Goal: Information Seeking & Learning: Learn about a topic

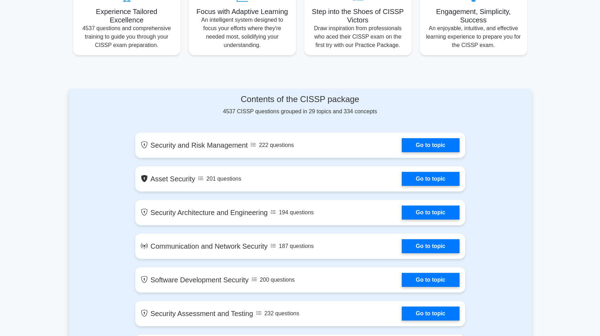
scroll to position [283, 0]
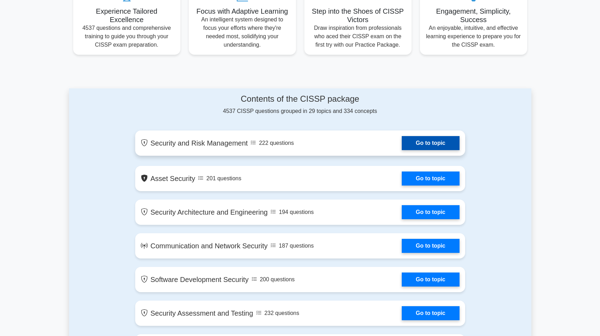
click at [402, 143] on link "Go to topic" at bounding box center [430, 143] width 57 height 14
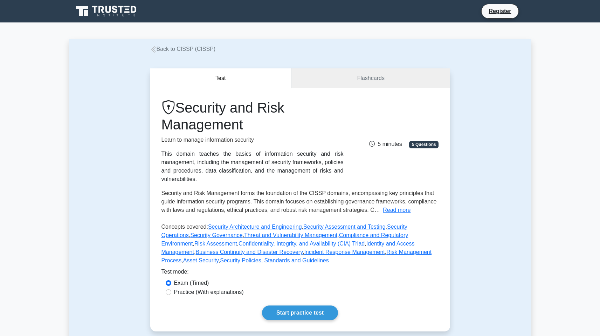
click at [231, 294] on label "Practice (With explanations)" at bounding box center [209, 292] width 70 height 8
click at [171, 294] on input "Practice (With explanations)" at bounding box center [169, 292] width 6 height 6
radio input "true"
click at [287, 314] on link "Start practice test" at bounding box center [300, 312] width 76 height 15
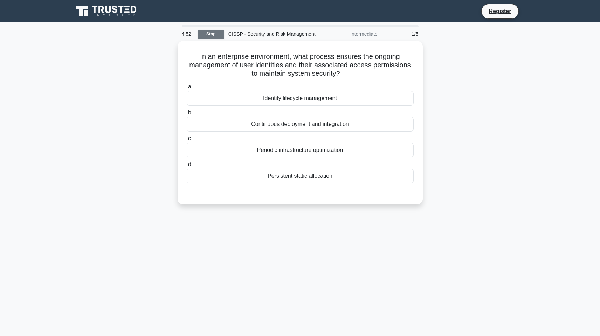
click at [212, 36] on link "Stop" at bounding box center [211, 34] width 26 height 9
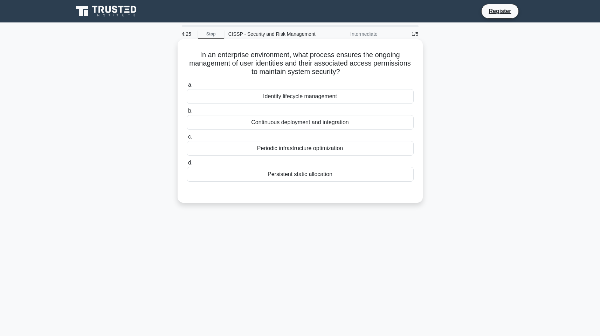
click at [267, 95] on div "Identity lifecycle management" at bounding box center [300, 96] width 227 height 15
click at [187, 87] on input "a. Identity lifecycle management" at bounding box center [187, 85] width 0 height 5
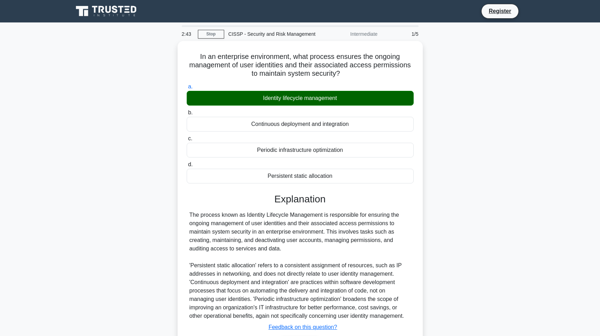
scroll to position [46, 0]
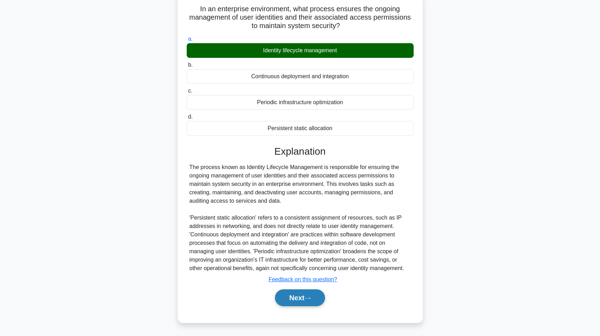
click at [294, 299] on button "Next" at bounding box center [300, 297] width 50 height 17
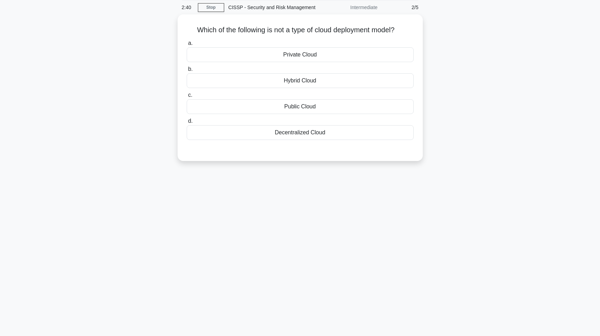
scroll to position [0, 0]
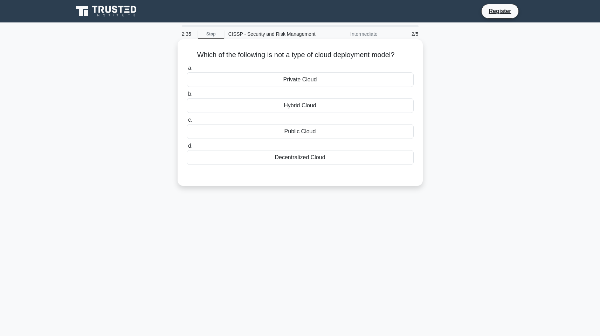
click at [322, 158] on div "Decentralized Cloud" at bounding box center [300, 157] width 227 height 15
click at [187, 148] on input "d. Decentralized Cloud" at bounding box center [187, 146] width 0 height 5
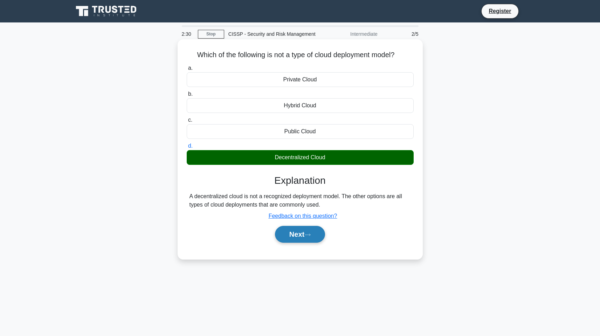
click at [306, 234] on button "Next" at bounding box center [300, 234] width 50 height 17
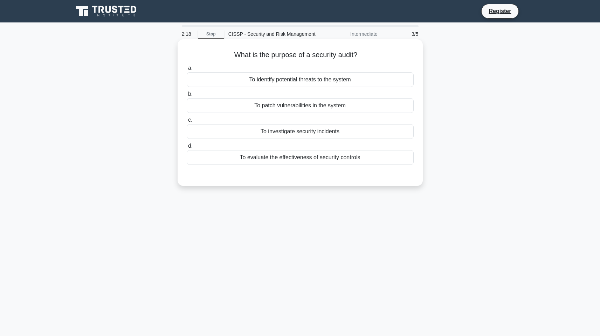
click at [341, 157] on div "To evaluate the effectiveness of security controls" at bounding box center [300, 157] width 227 height 15
click at [187, 148] on input "d. To evaluate the effectiveness of security controls" at bounding box center [187, 146] width 0 height 5
